Goal: Information Seeking & Learning: Learn about a topic

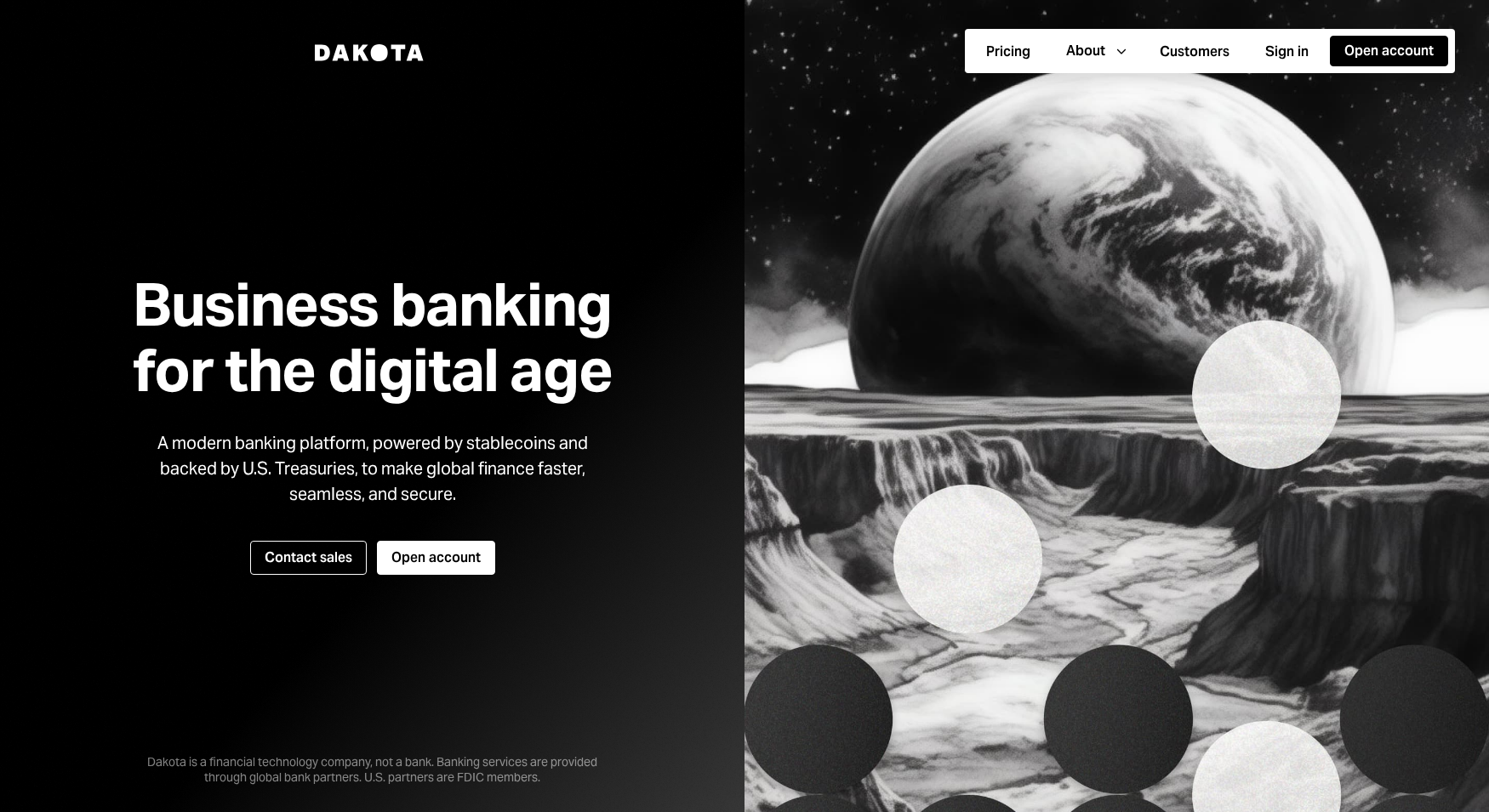
click at [406, 49] on icon "Dakota" at bounding box center [369, 52] width 110 height 17
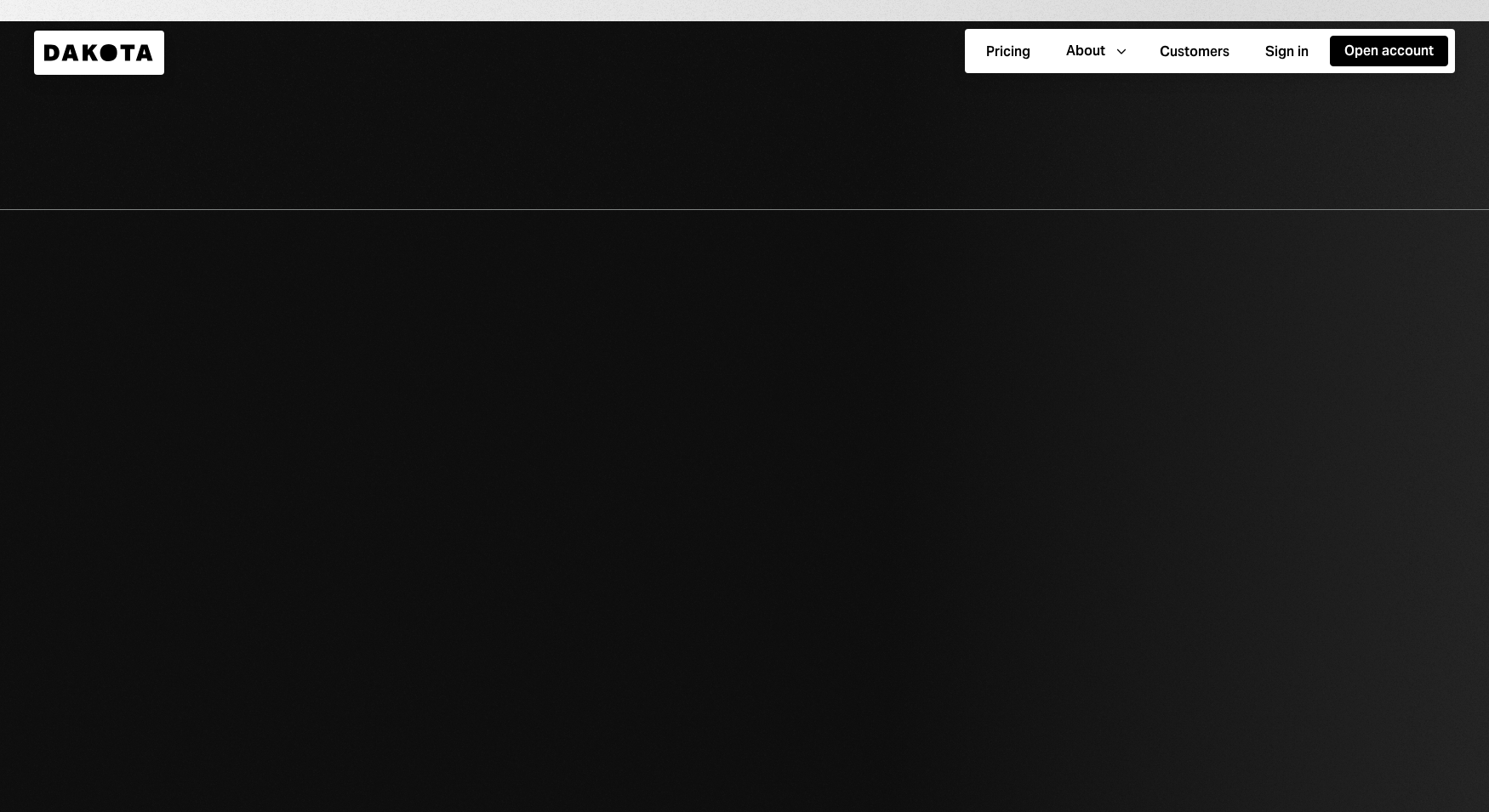
scroll to position [2077, 0]
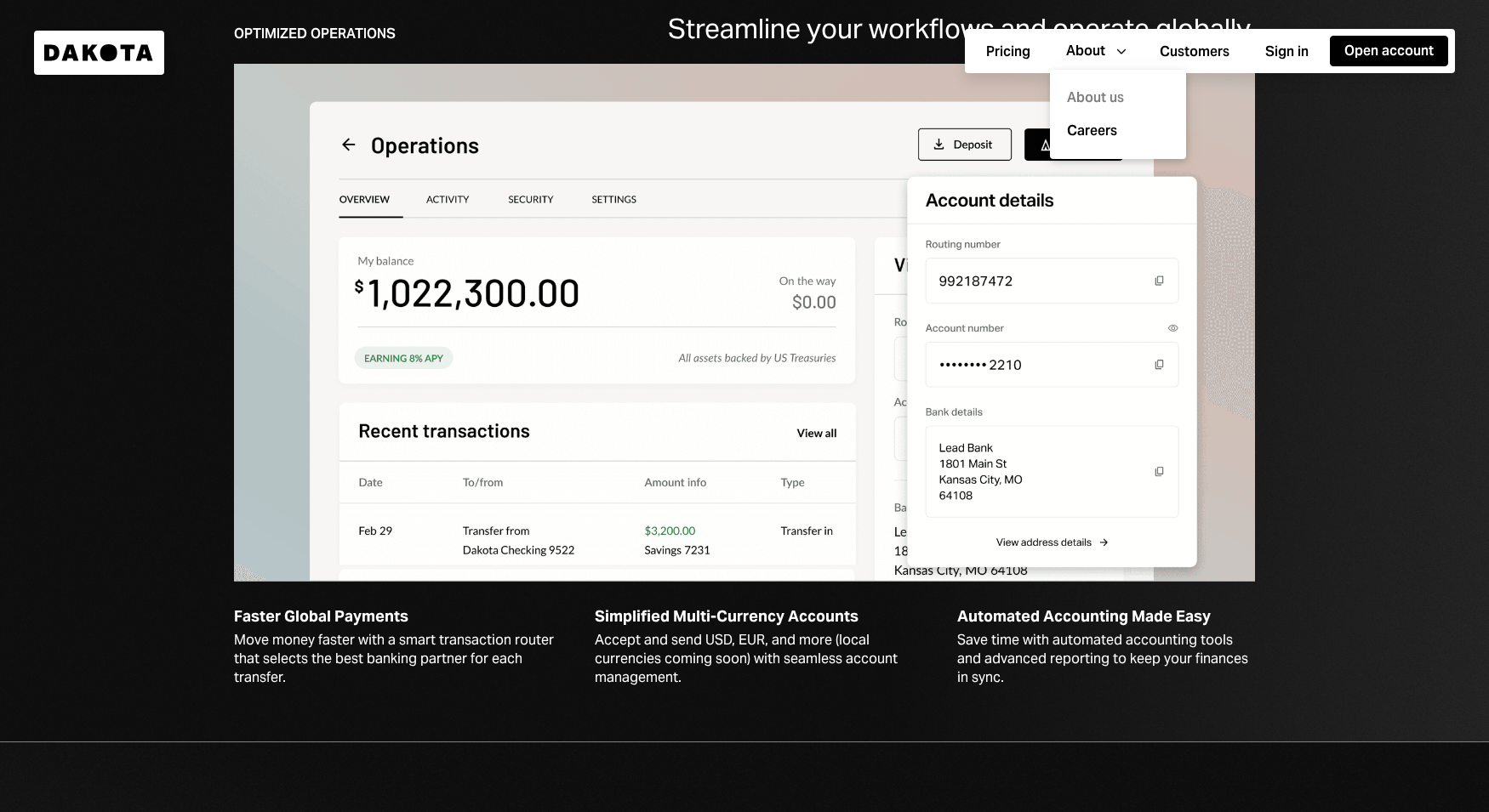
click at [1101, 92] on div "About us" at bounding box center [1117, 98] width 116 height 34
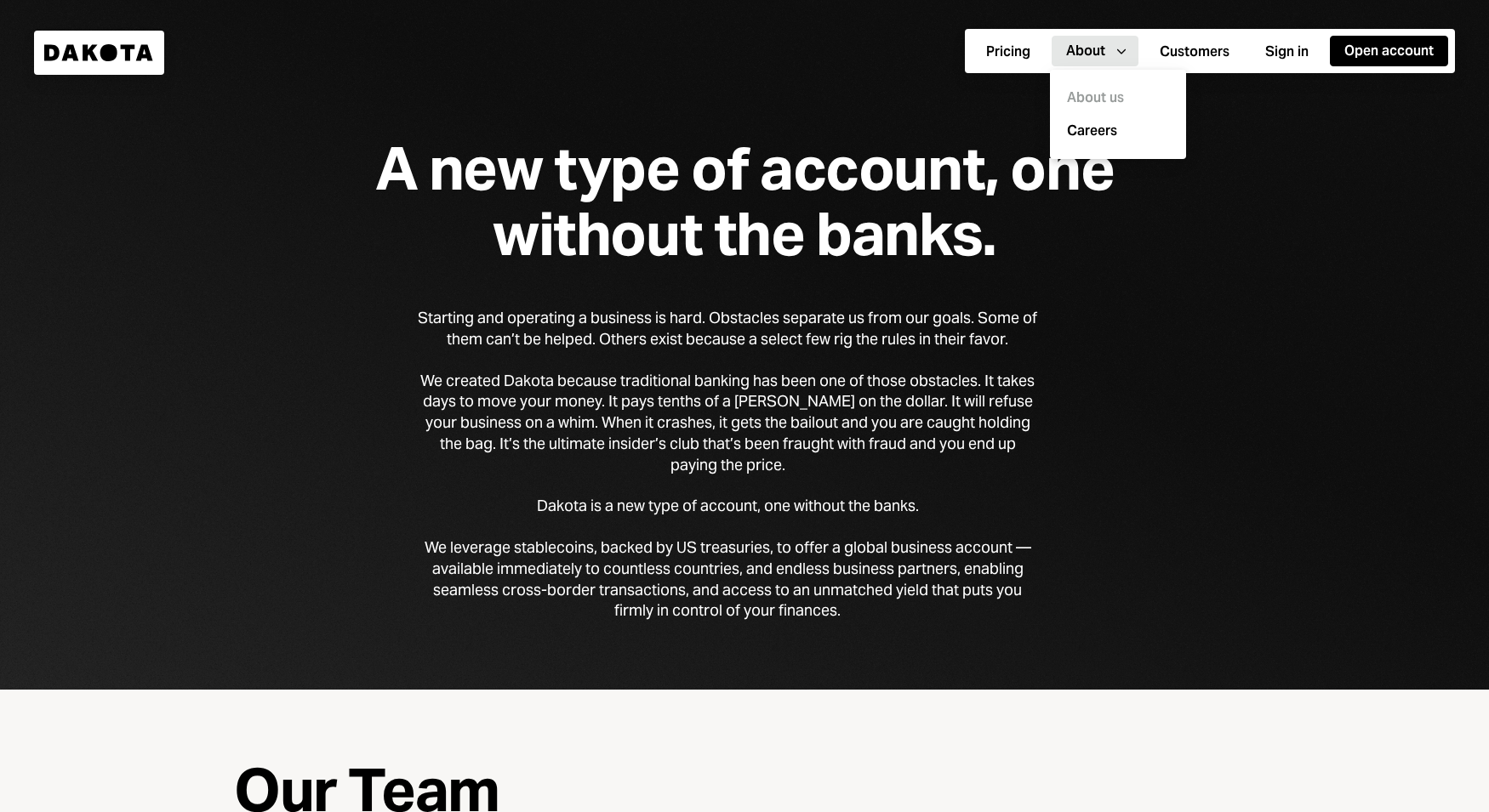
click at [1089, 446] on div "A new type of account, one without the banks. Starting and operating a business…" at bounding box center [744, 345] width 1489 height 690
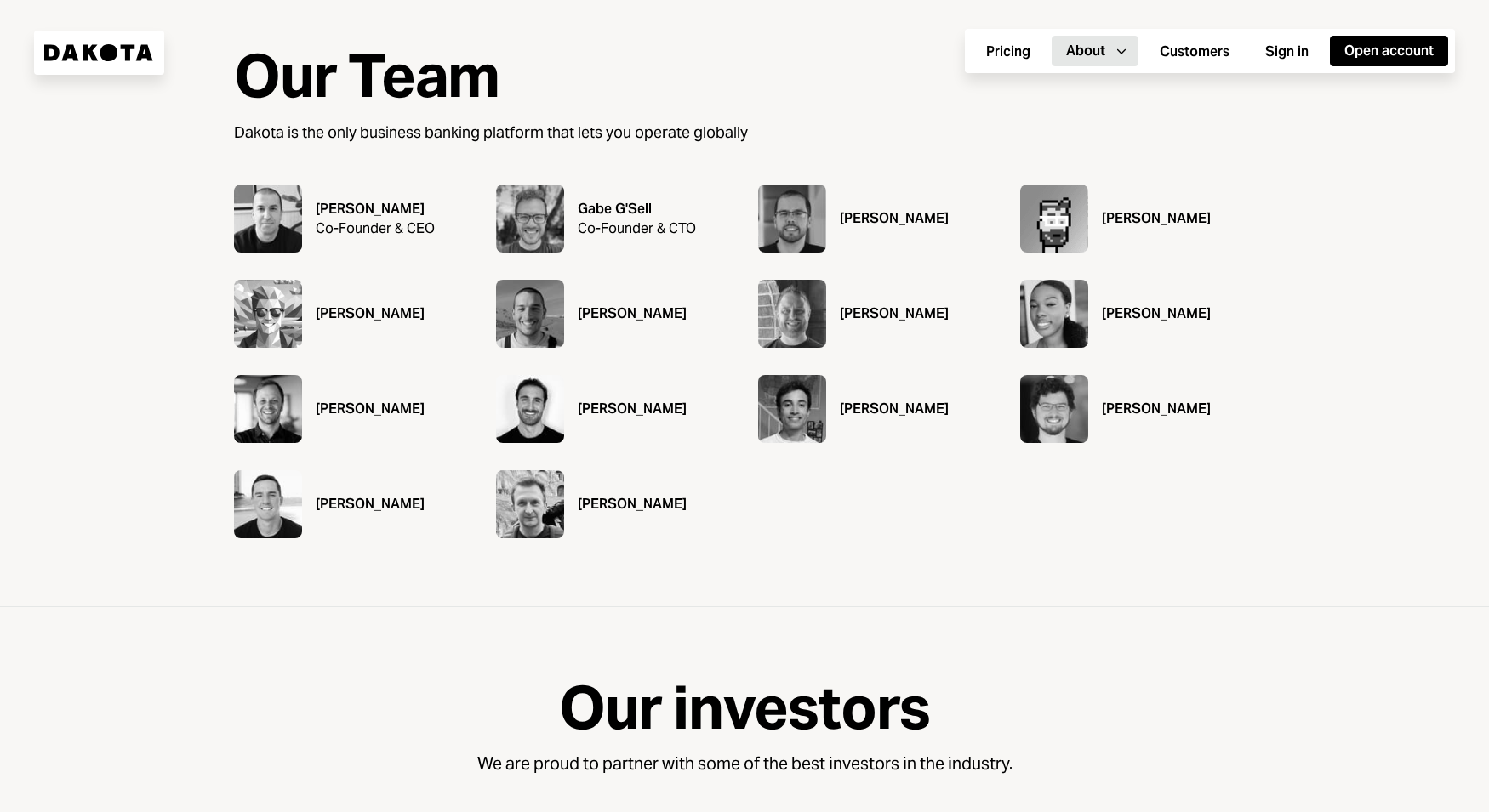
scroll to position [811, 0]
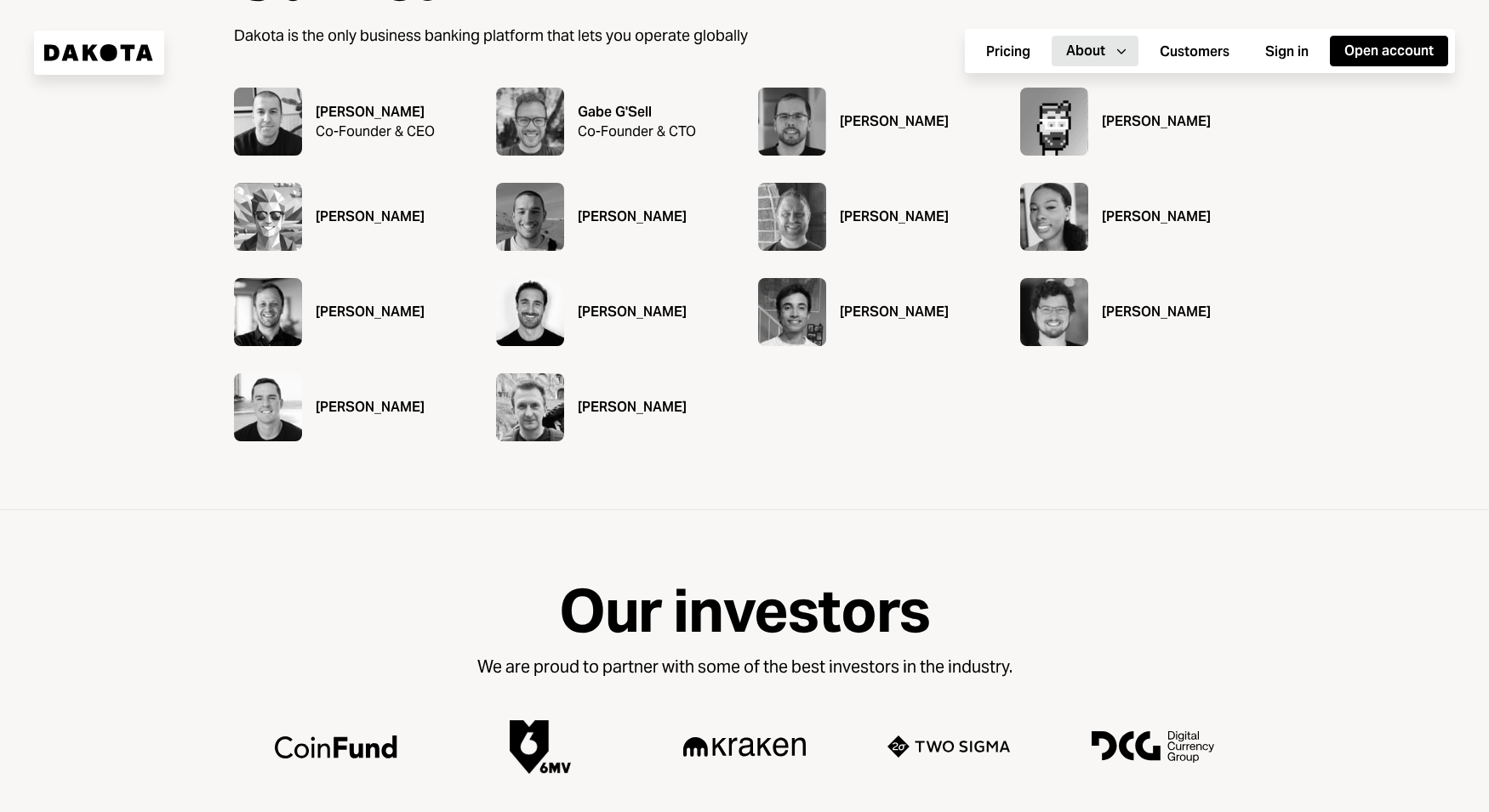
click at [283, 409] on img at bounding box center [268, 407] width 68 height 68
click at [330, 409] on div "[PERSON_NAME]" at bounding box center [369, 407] width 109 height 20
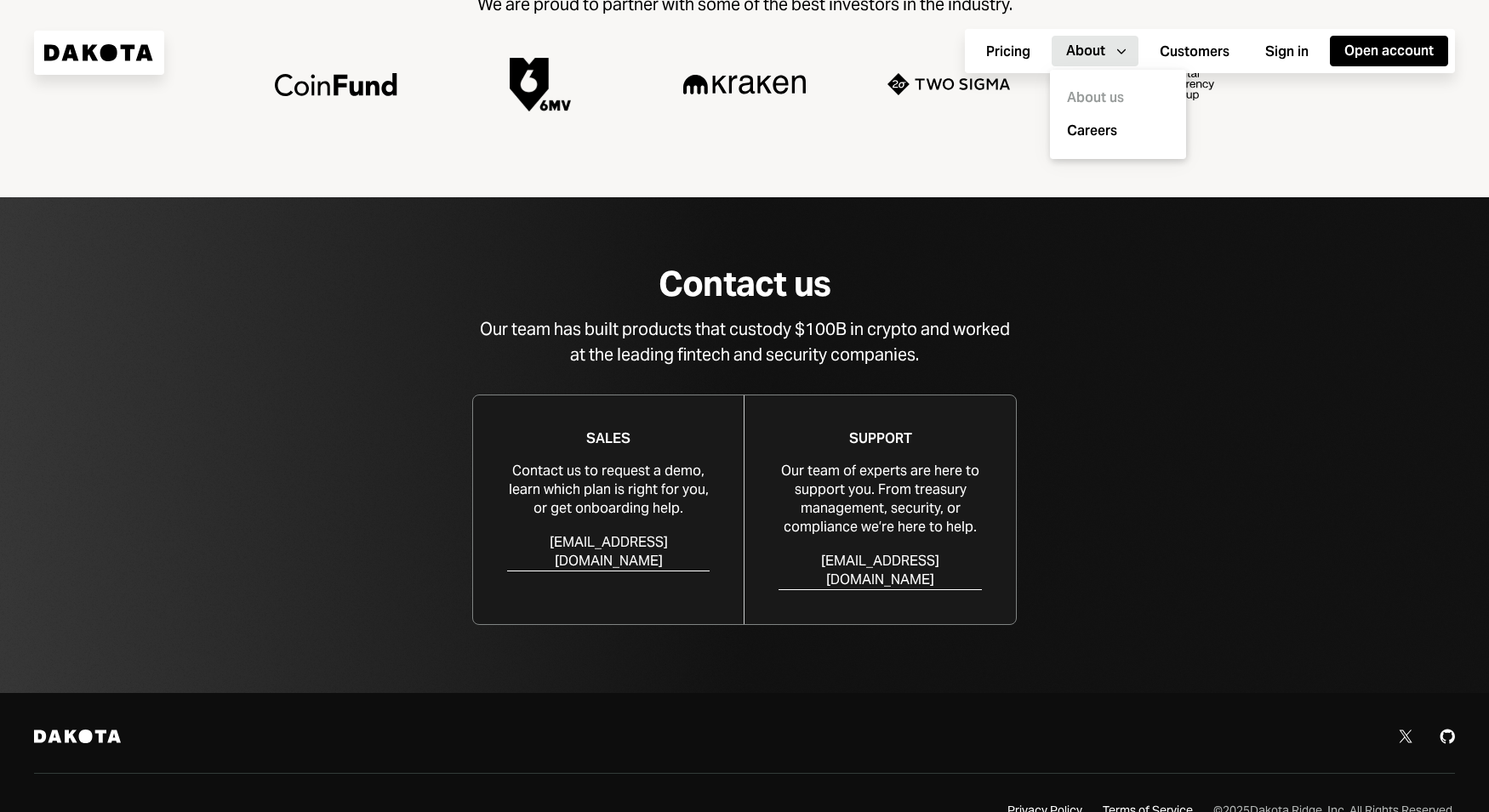
scroll to position [1497, 0]
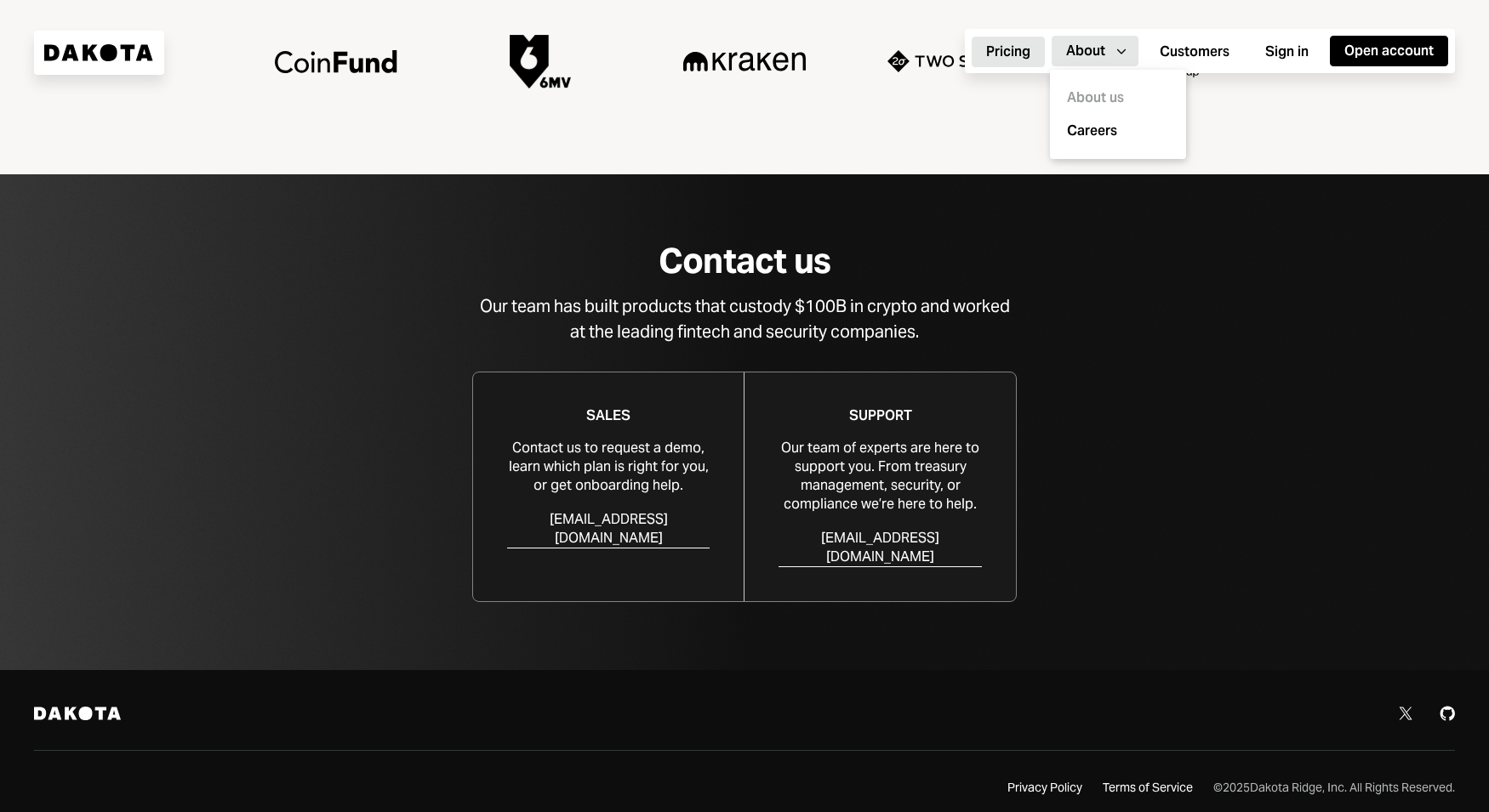
click at [1001, 53] on button "Pricing" at bounding box center [1007, 51] width 73 height 31
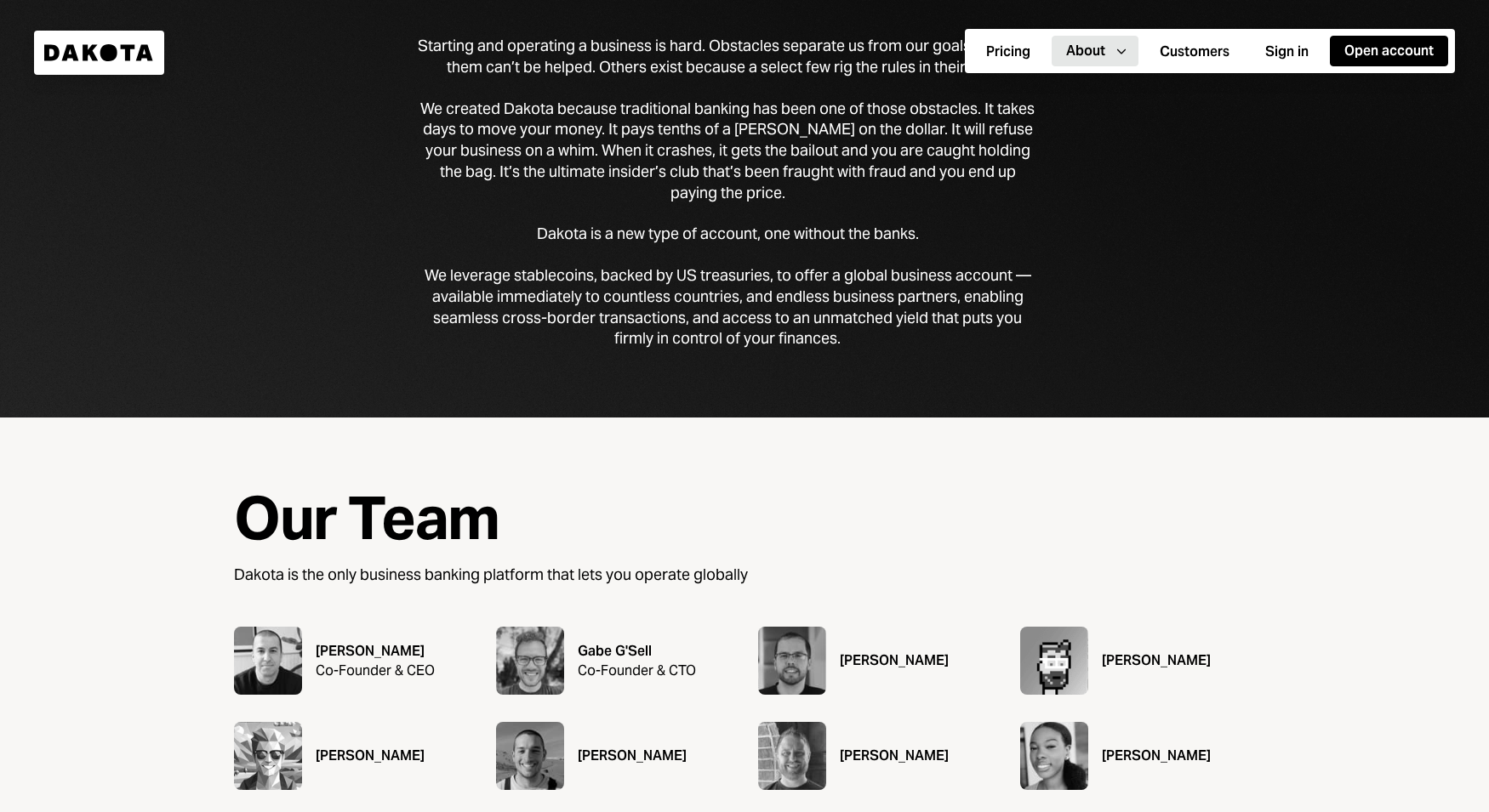
scroll to position [271, 0]
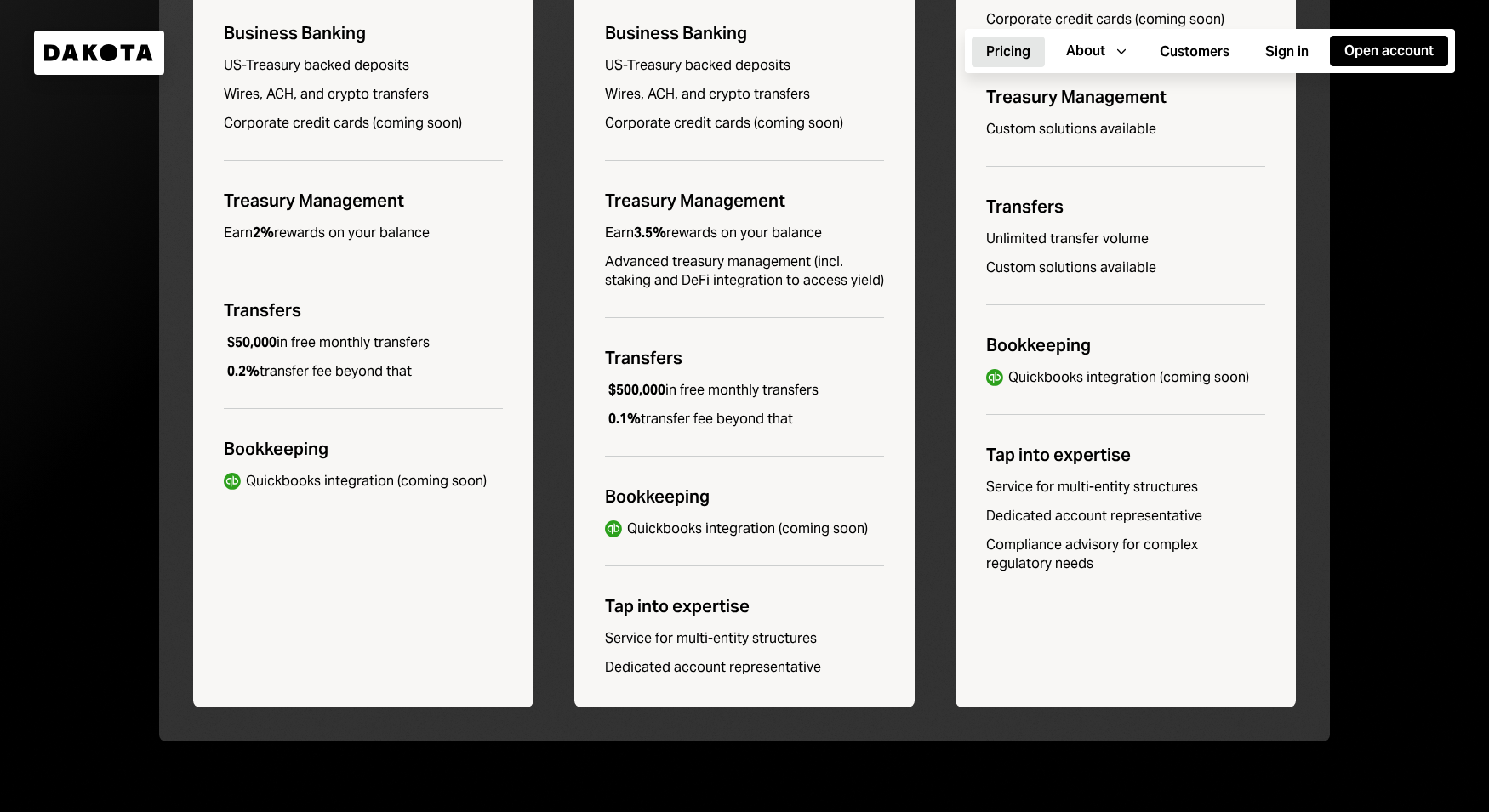
scroll to position [860, 0]
